Goal: Find specific page/section: Find specific page/section

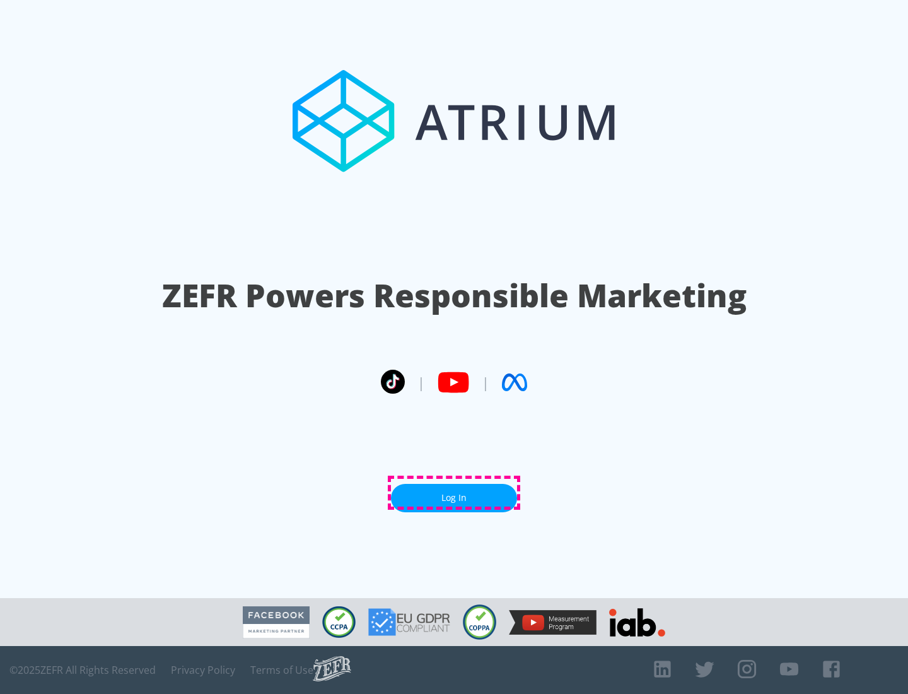
click at [454, 493] on link "Log In" at bounding box center [454, 498] width 126 height 28
